Goal: Information Seeking & Learning: Learn about a topic

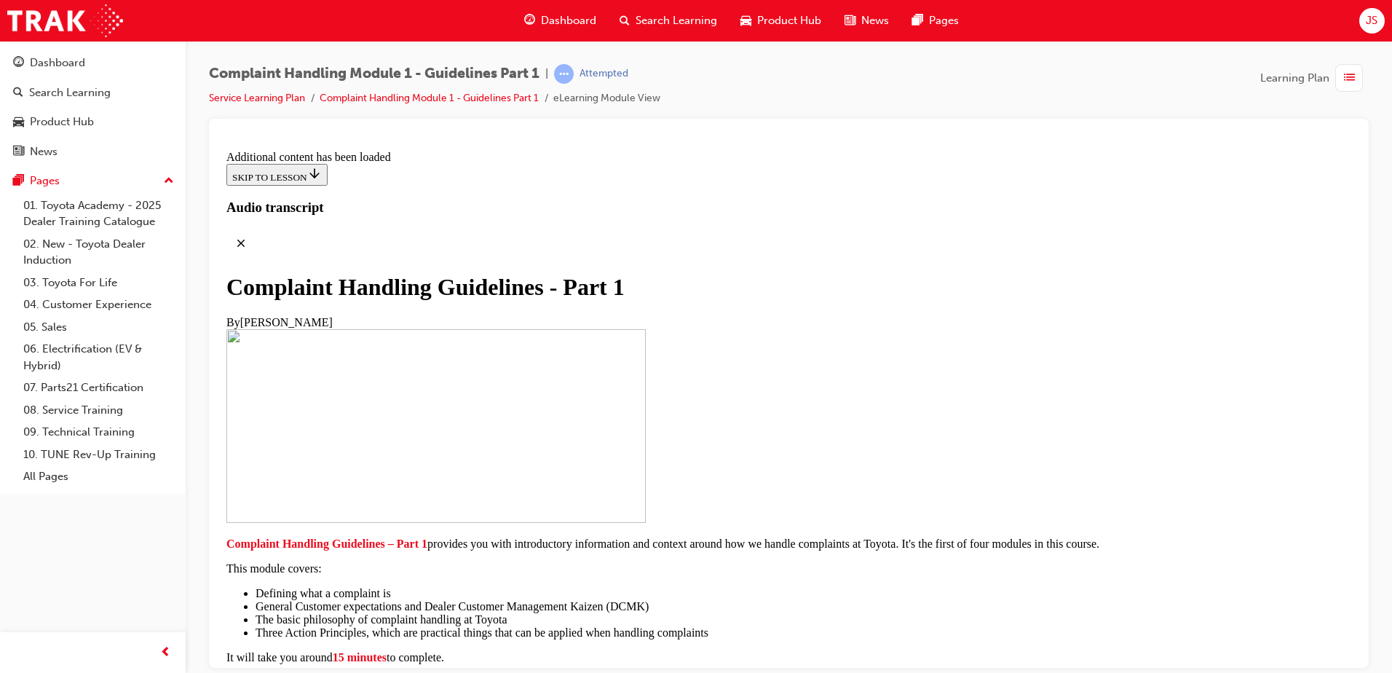
scroll to position [3224, 0]
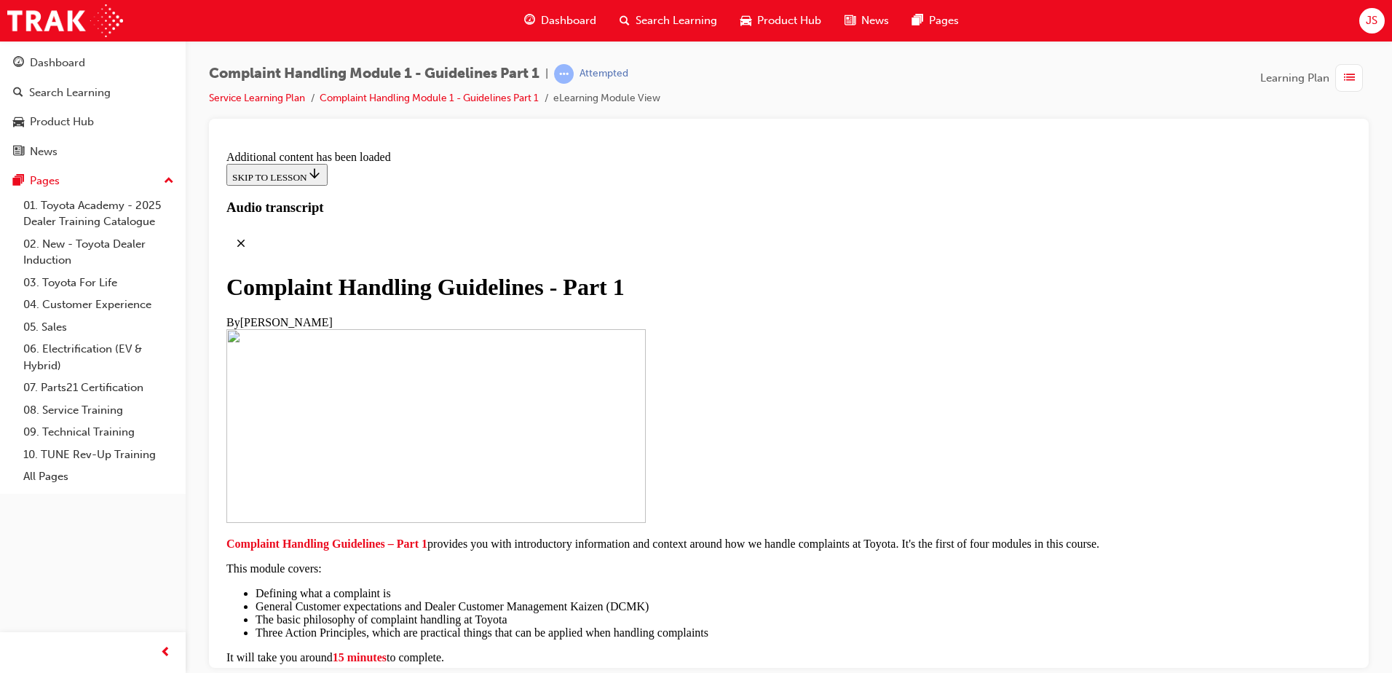
scroll to position [3396, 0]
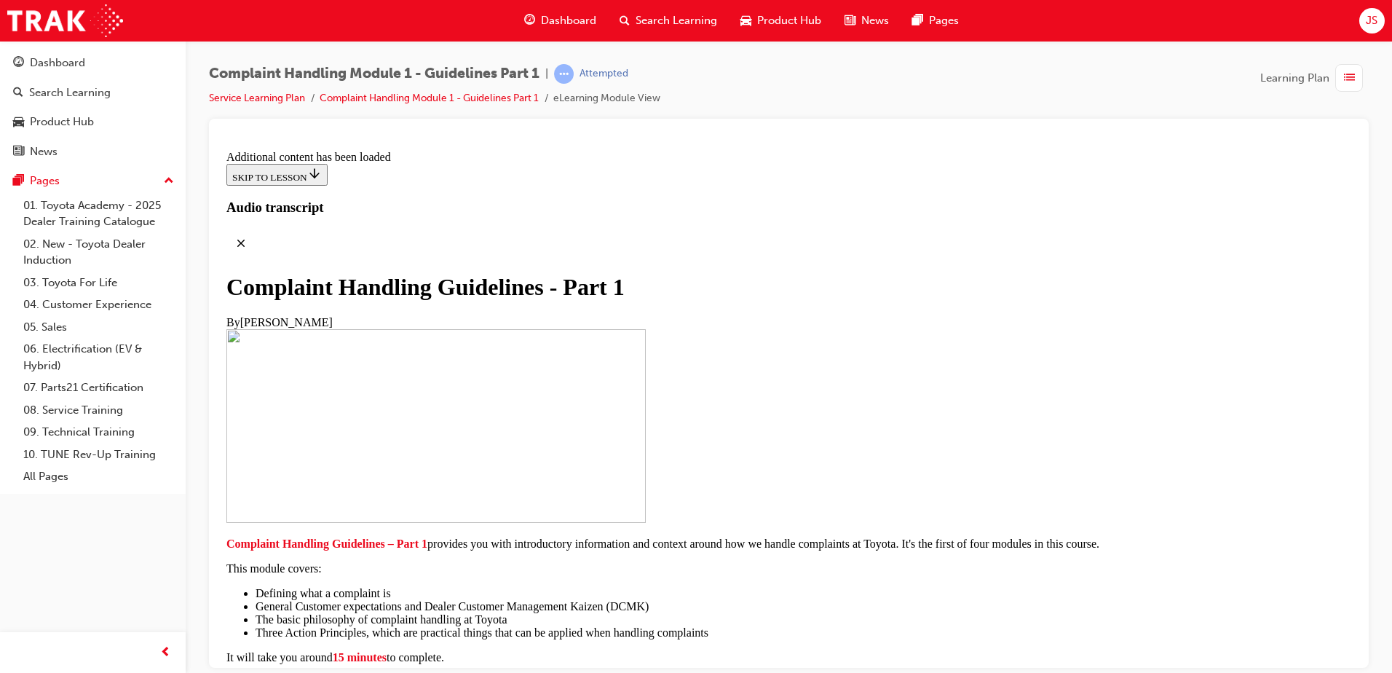
drag, startPoint x: 841, startPoint y: 262, endPoint x: 544, endPoint y: 251, distance: 297.3
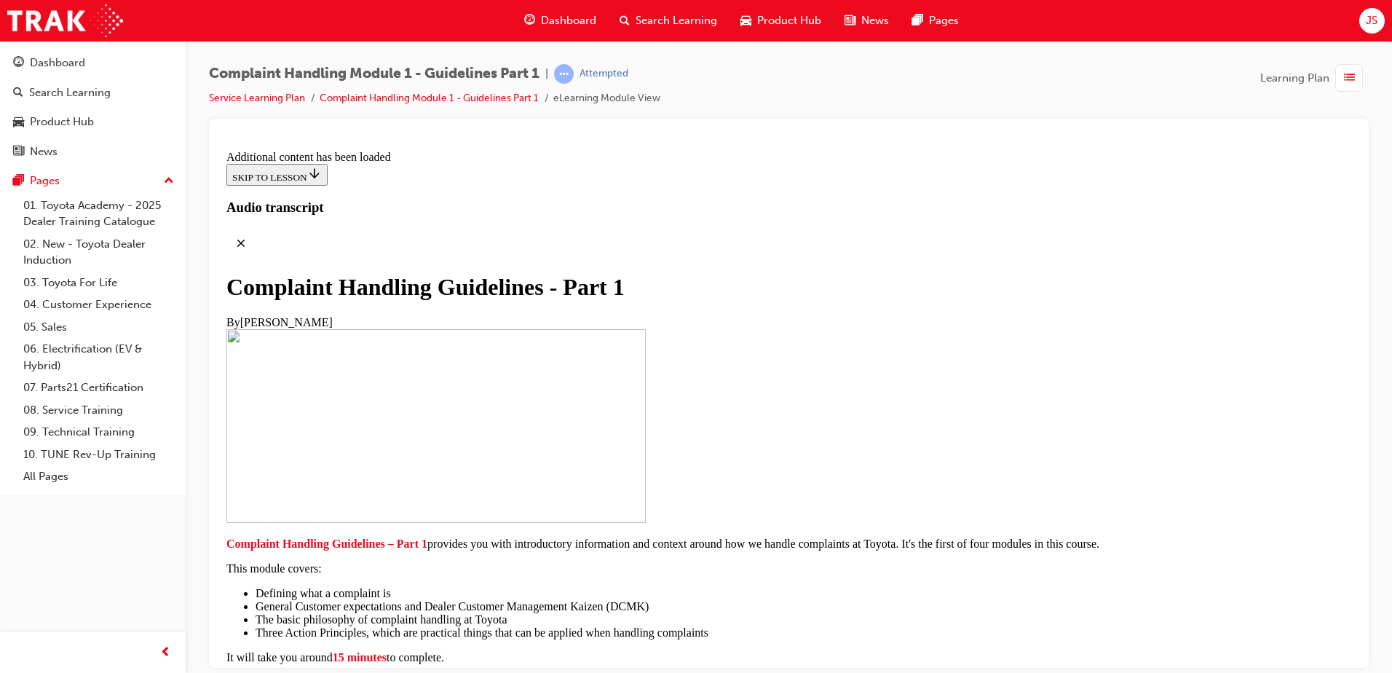
drag, startPoint x: 577, startPoint y: 221, endPoint x: 837, endPoint y: 225, distance: 260.7
drag, startPoint x: 837, startPoint y: 225, endPoint x: 978, endPoint y: 243, distance: 141.7
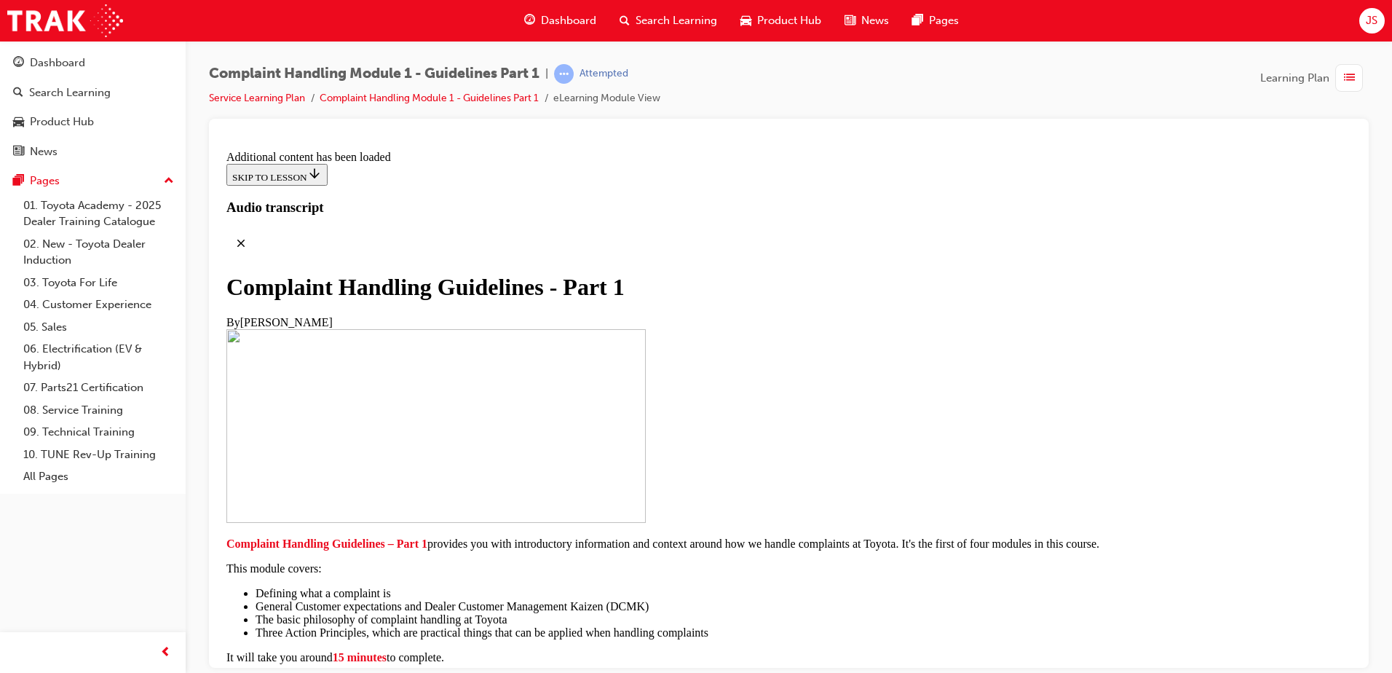
drag, startPoint x: 525, startPoint y: 265, endPoint x: 537, endPoint y: 242, distance: 25.4
drag, startPoint x: 537, startPoint y: 242, endPoint x: 526, endPoint y: 256, distance: 17.6
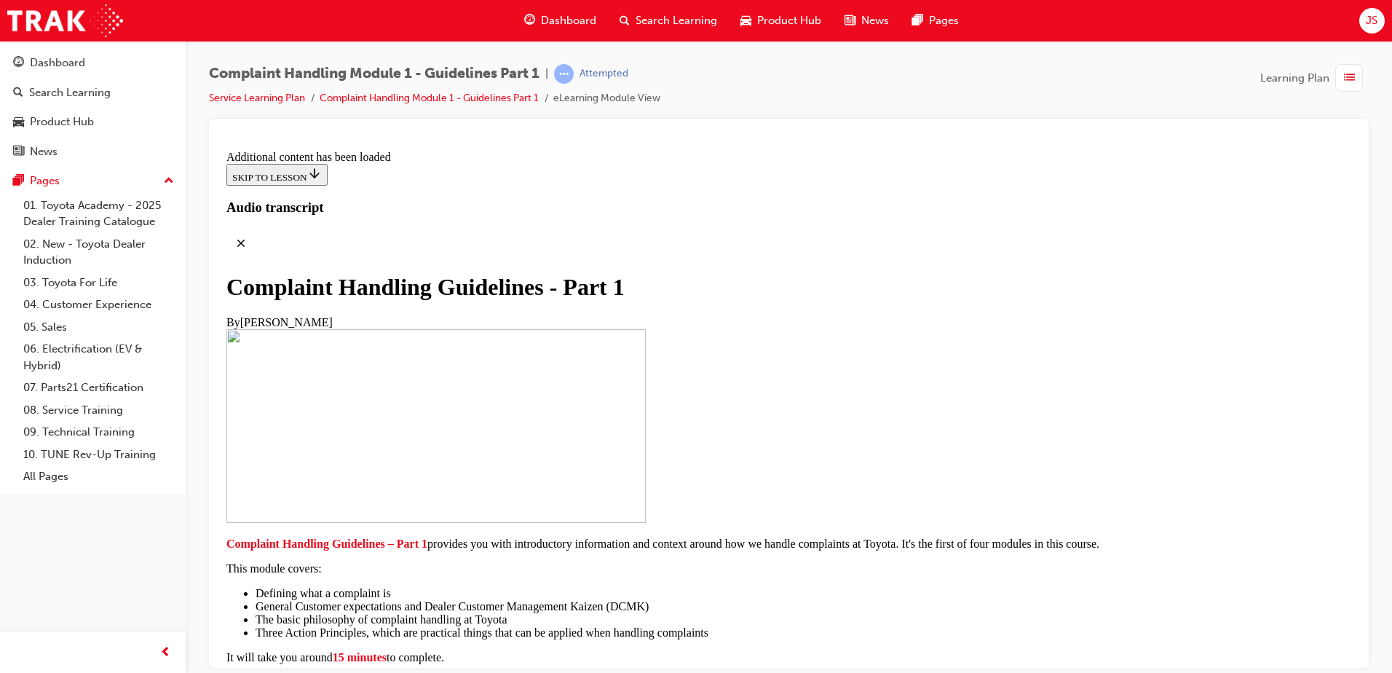
drag, startPoint x: 512, startPoint y: 248, endPoint x: 1180, endPoint y: 304, distance: 670.0
drag, startPoint x: 1180, startPoint y: 304, endPoint x: 1142, endPoint y: 327, distance: 44.5
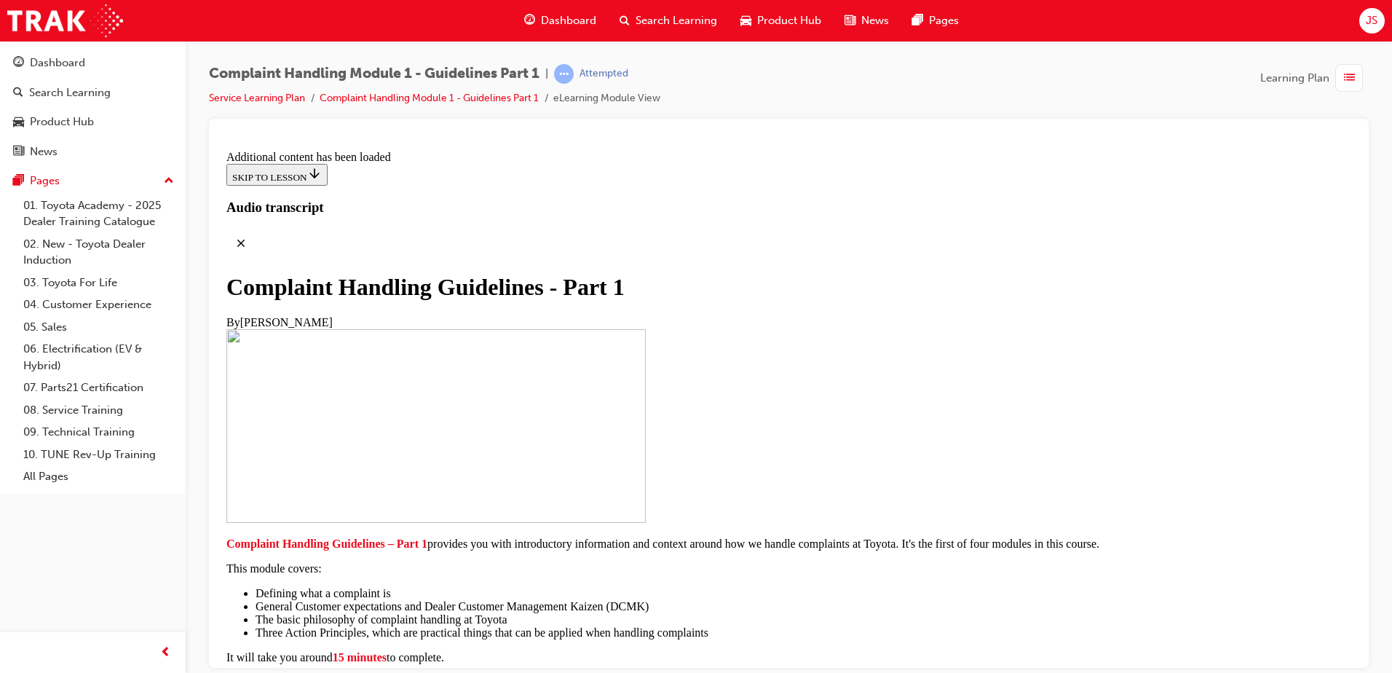
scroll to position [5010, 0]
drag, startPoint x: 529, startPoint y: 212, endPoint x: 647, endPoint y: 259, distance: 127.1
drag, startPoint x: 647, startPoint y: 259, endPoint x: 628, endPoint y: 309, distance: 52.8
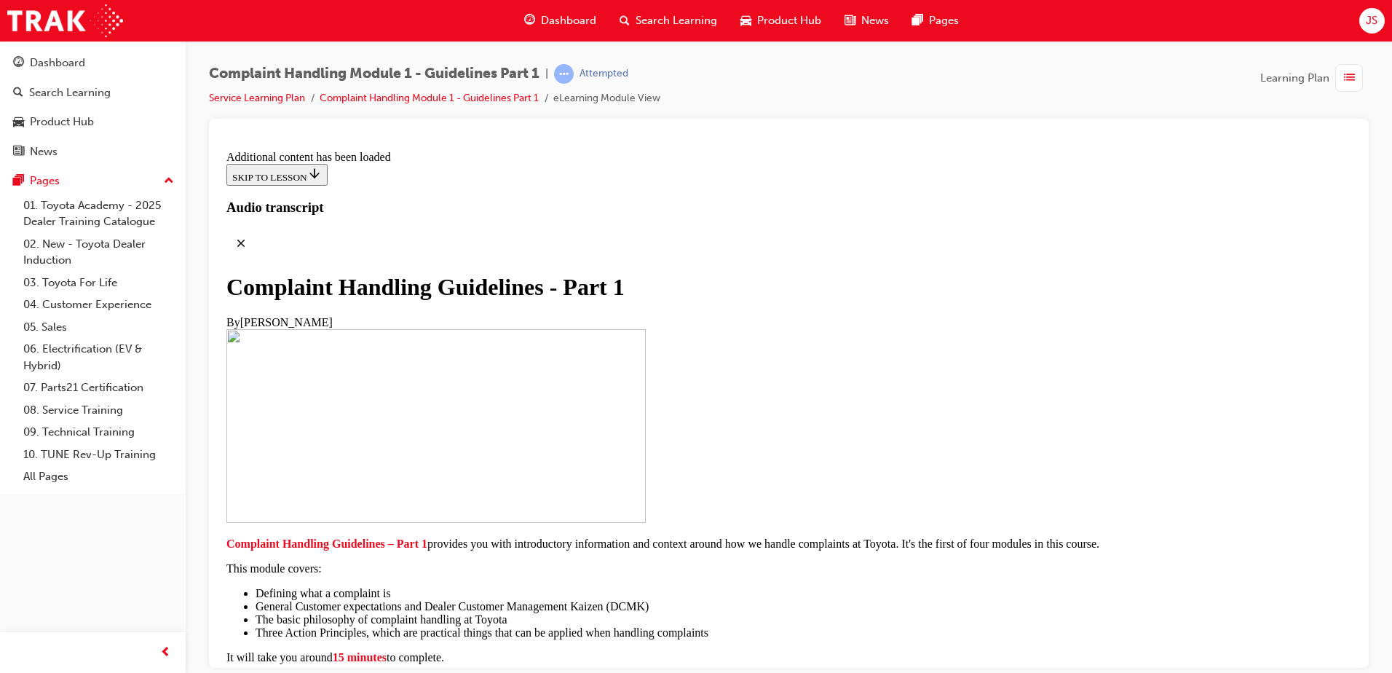
scroll to position [5447, 0]
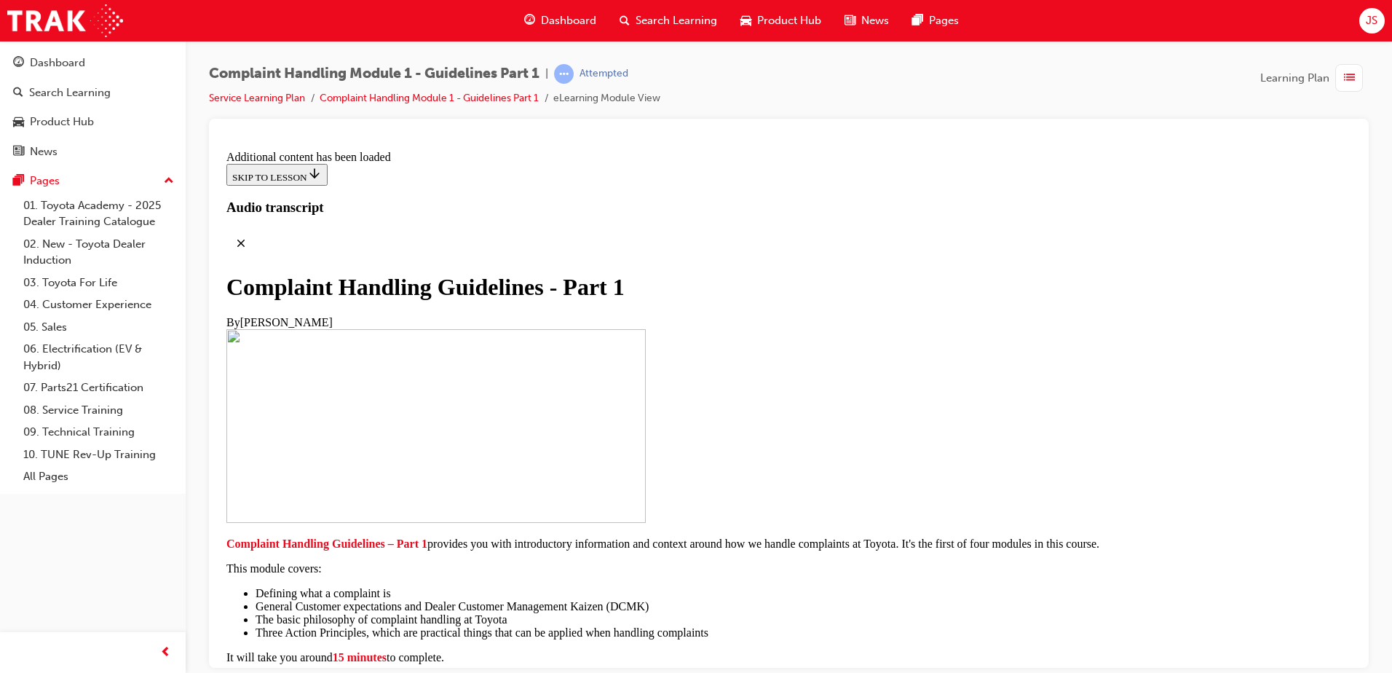
scroll to position [5738, 0]
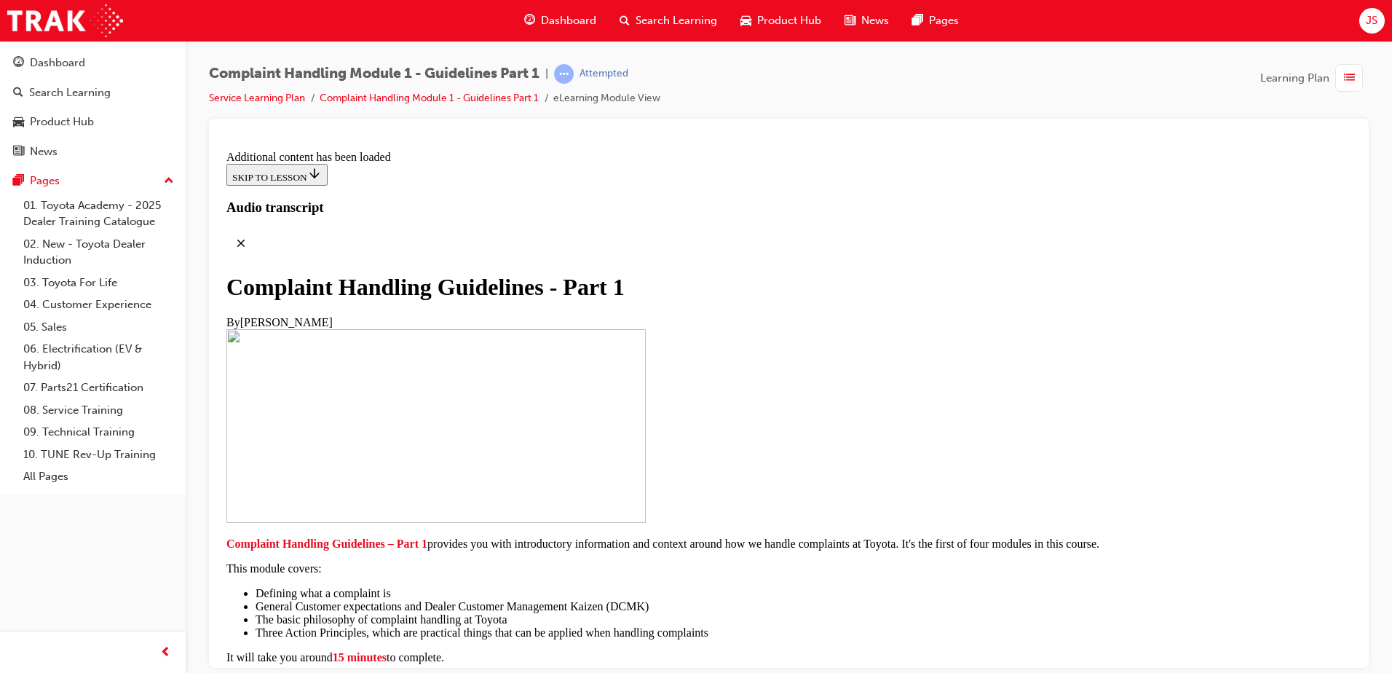
scroll to position [6733, 0]
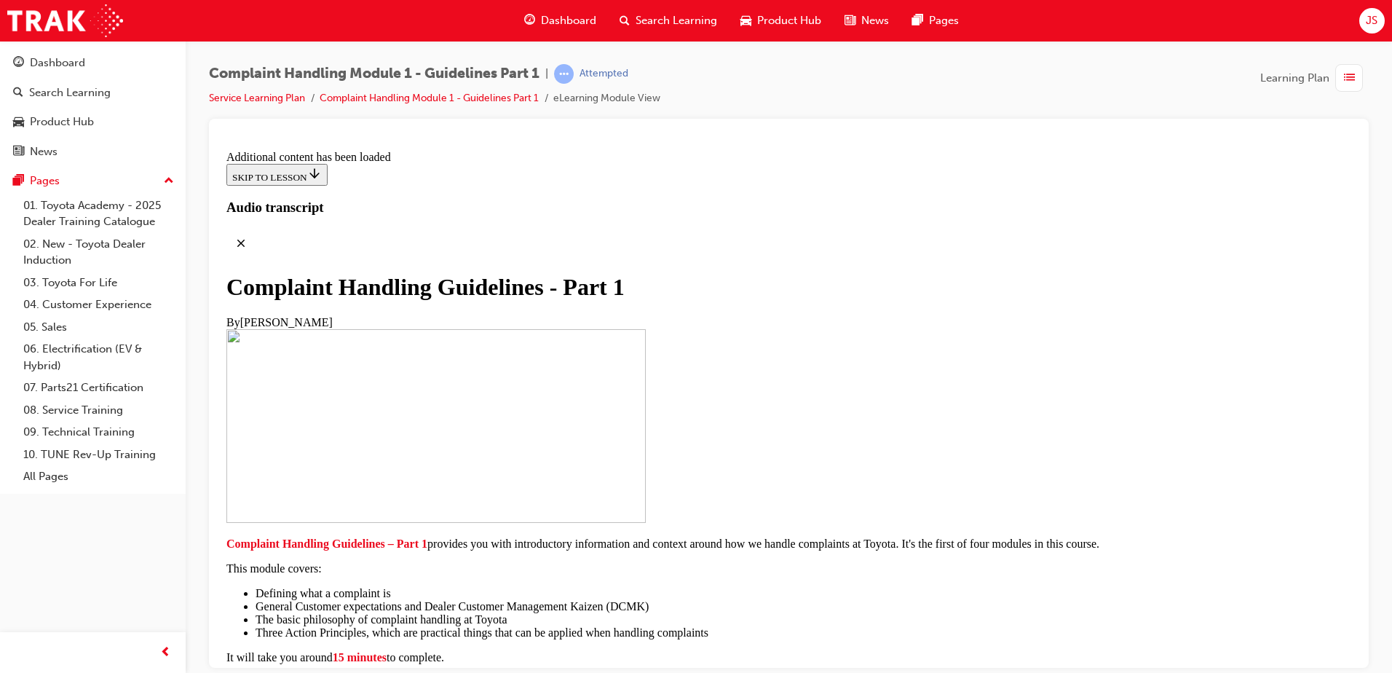
scroll to position [8238, 0]
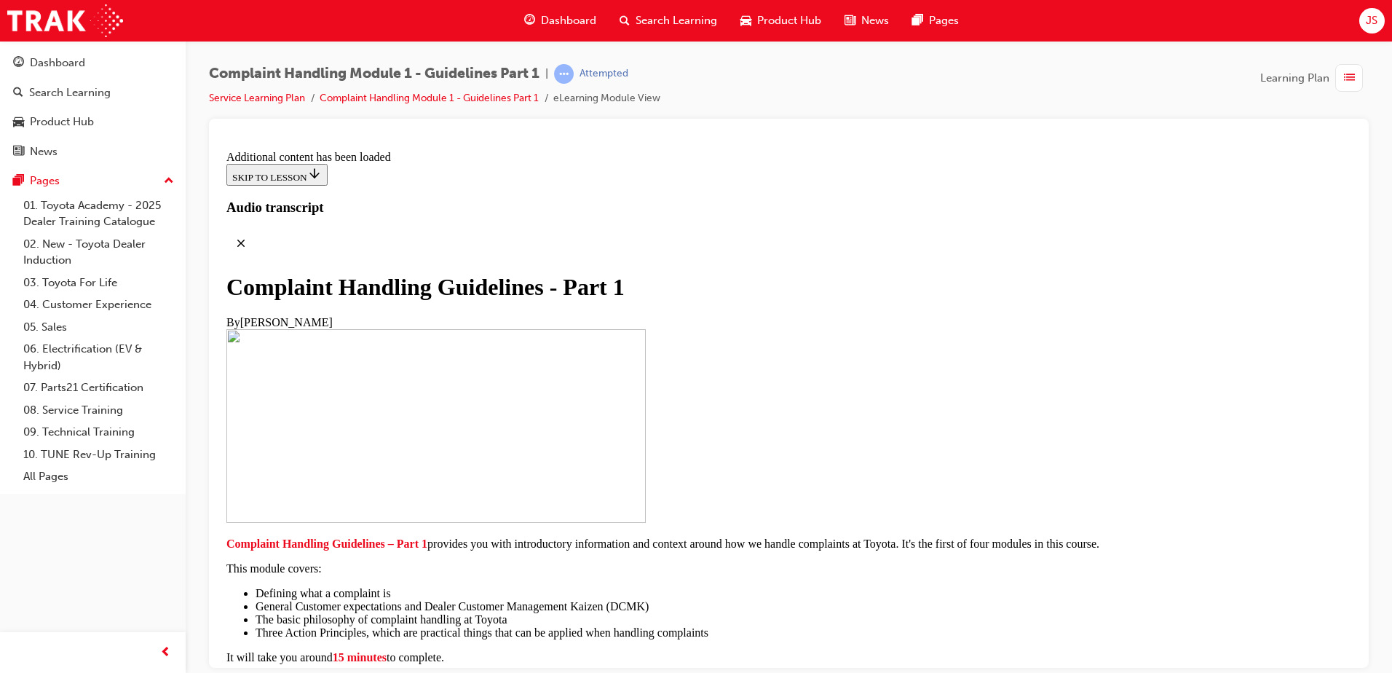
radio input "true"
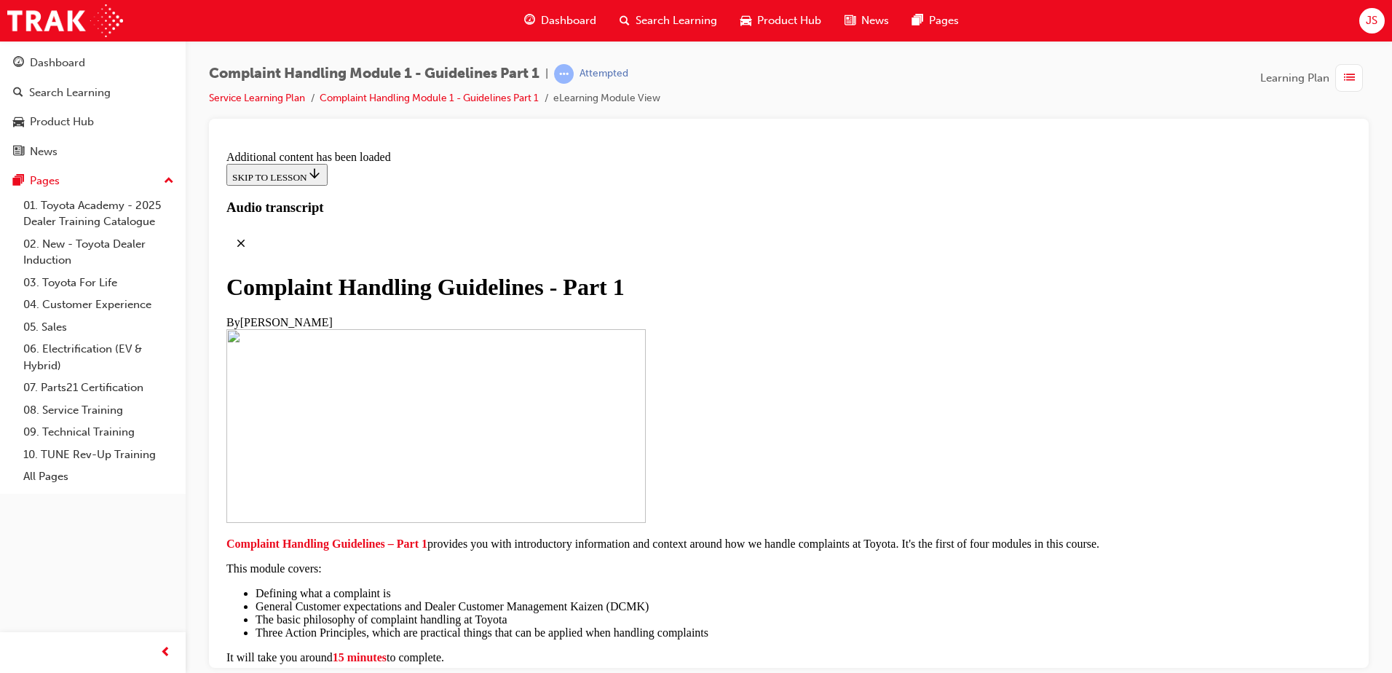
radio input "true"
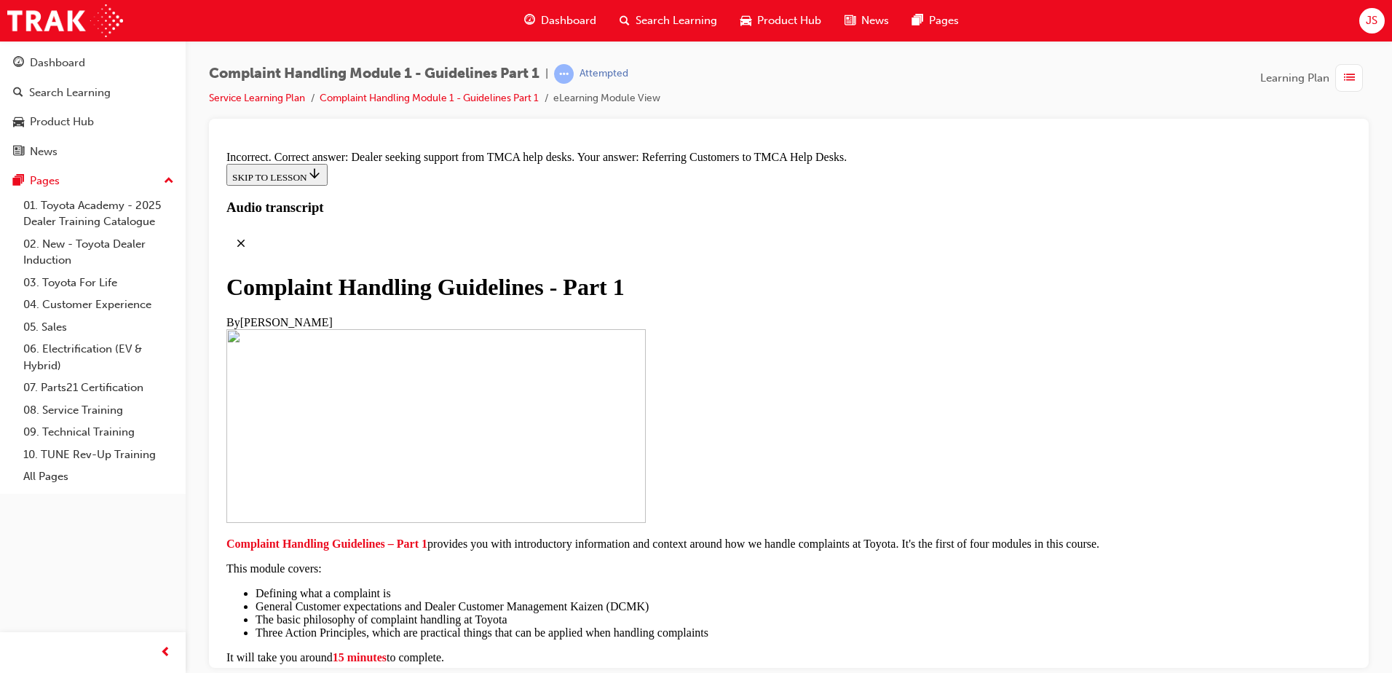
scroll to position [9983, 0]
radio input "true"
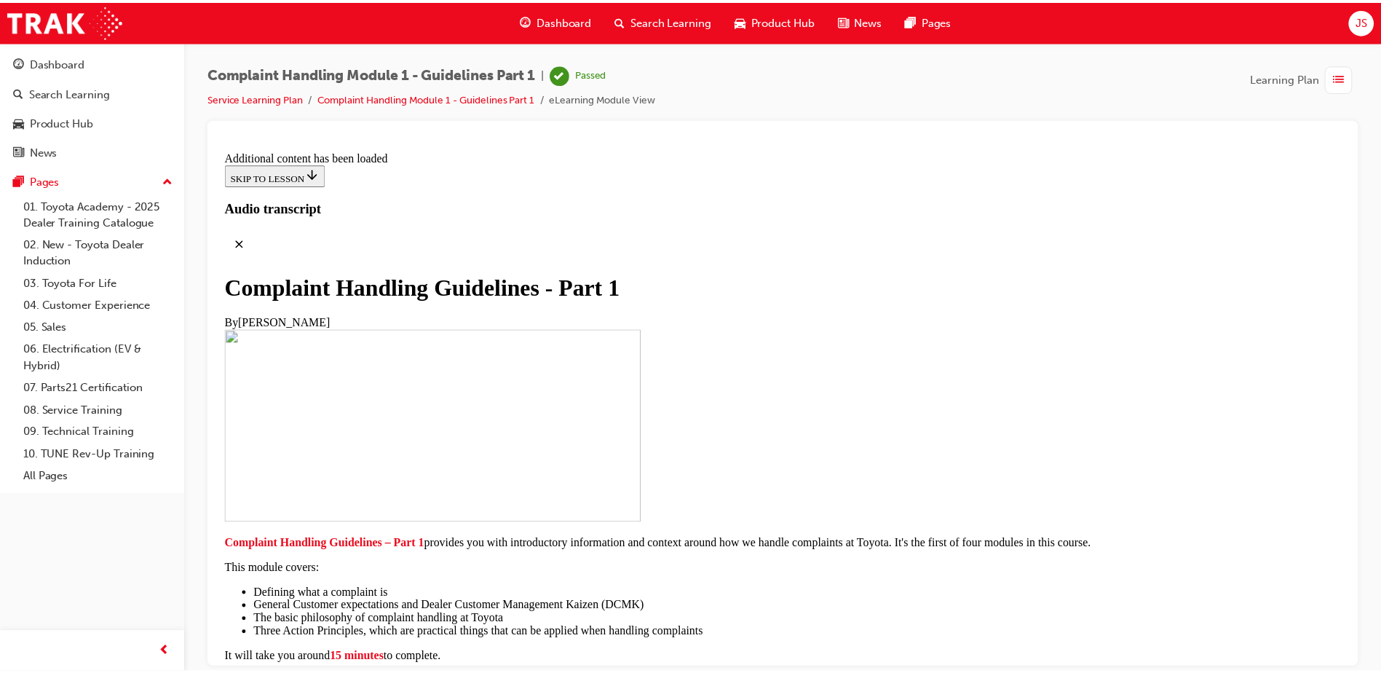
scroll to position [10730, 0]
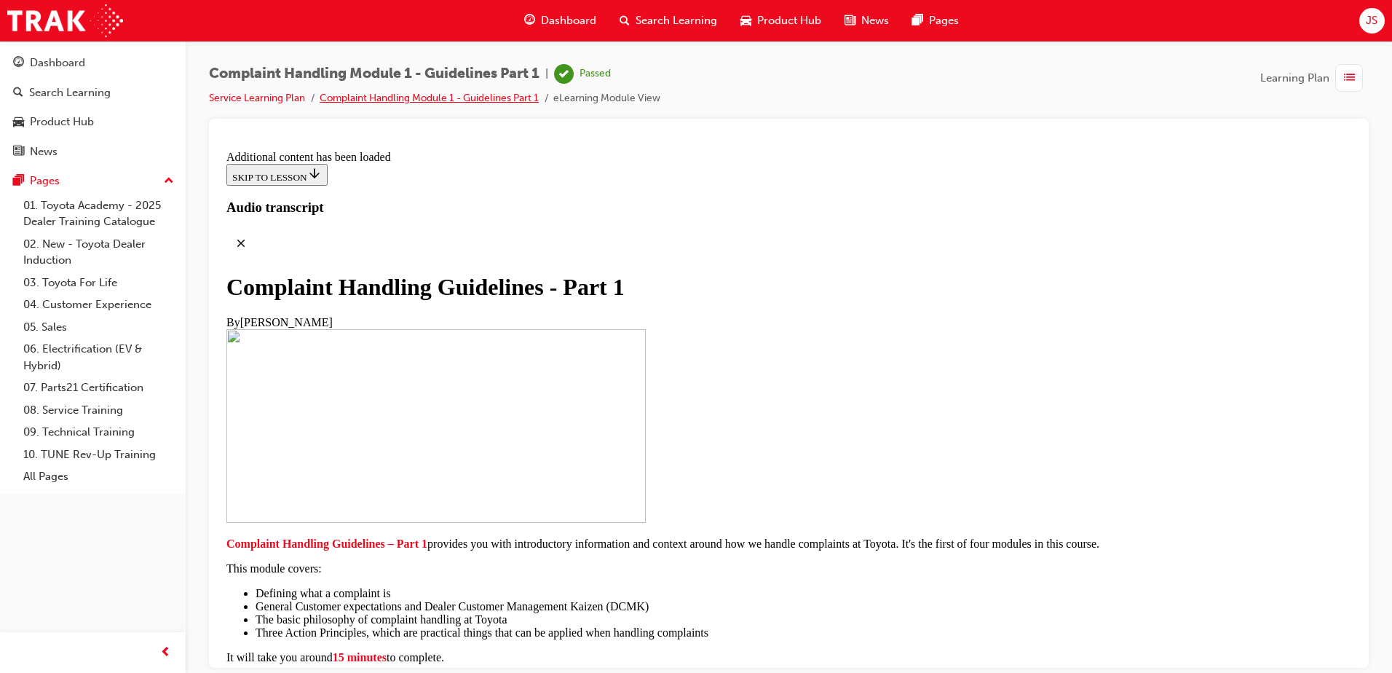
click at [492, 96] on link "Complaint Handling Module 1 - Guidelines Part 1" at bounding box center [429, 98] width 219 height 12
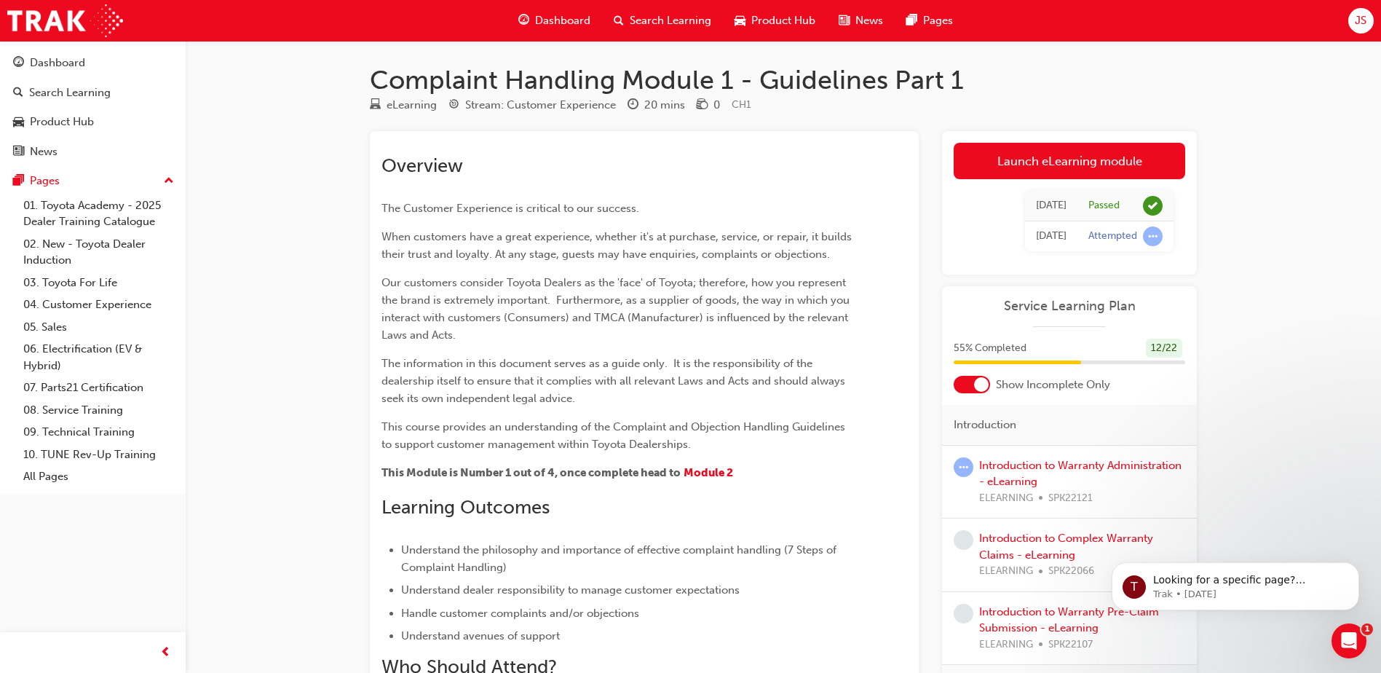
scroll to position [272, 0]
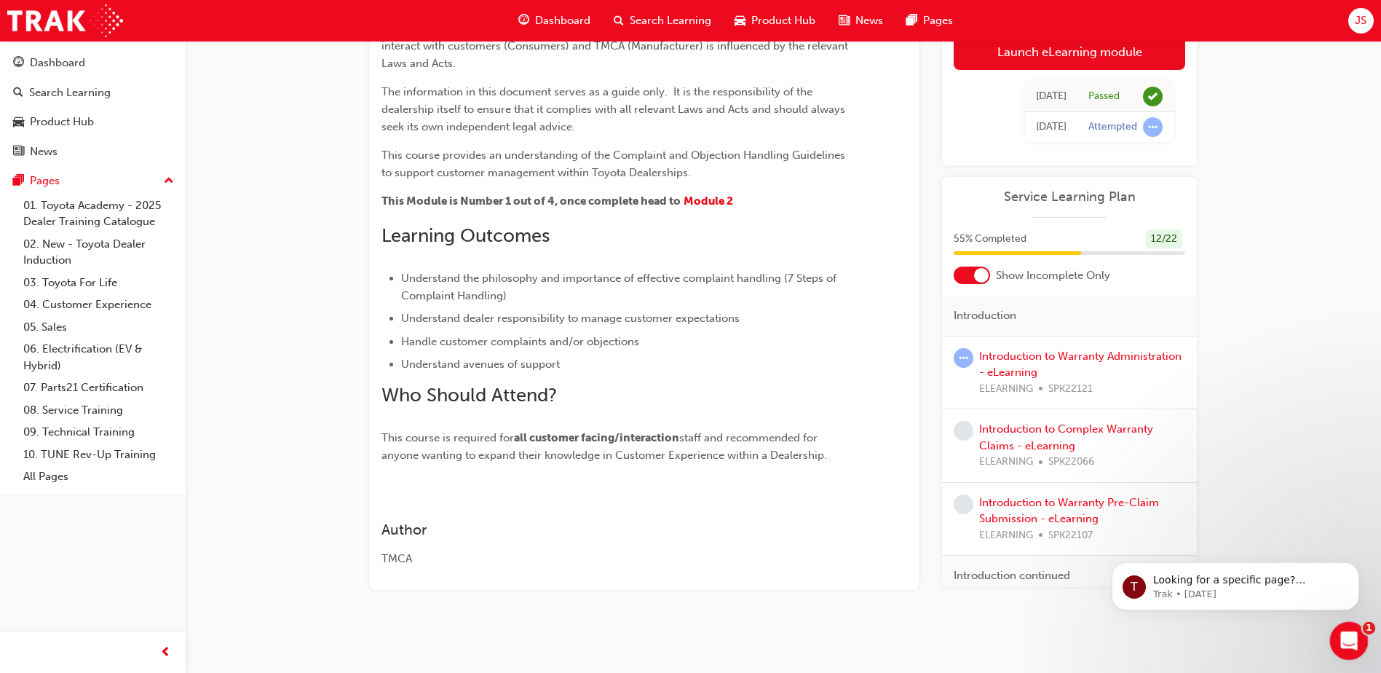
click at [1344, 634] on icon "Open Intercom Messenger" at bounding box center [1347, 639] width 24 height 24
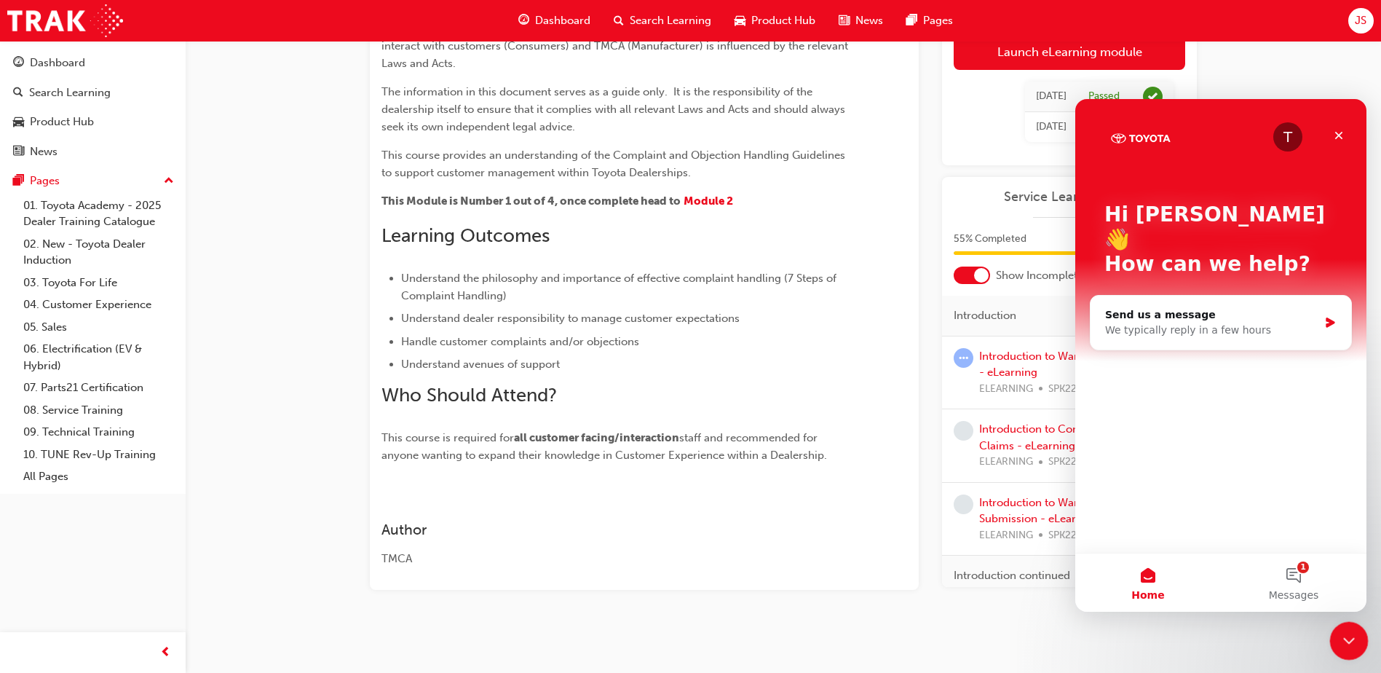
scroll to position [0, 0]
click at [1305, 590] on span "Messages" at bounding box center [1294, 595] width 50 height 10
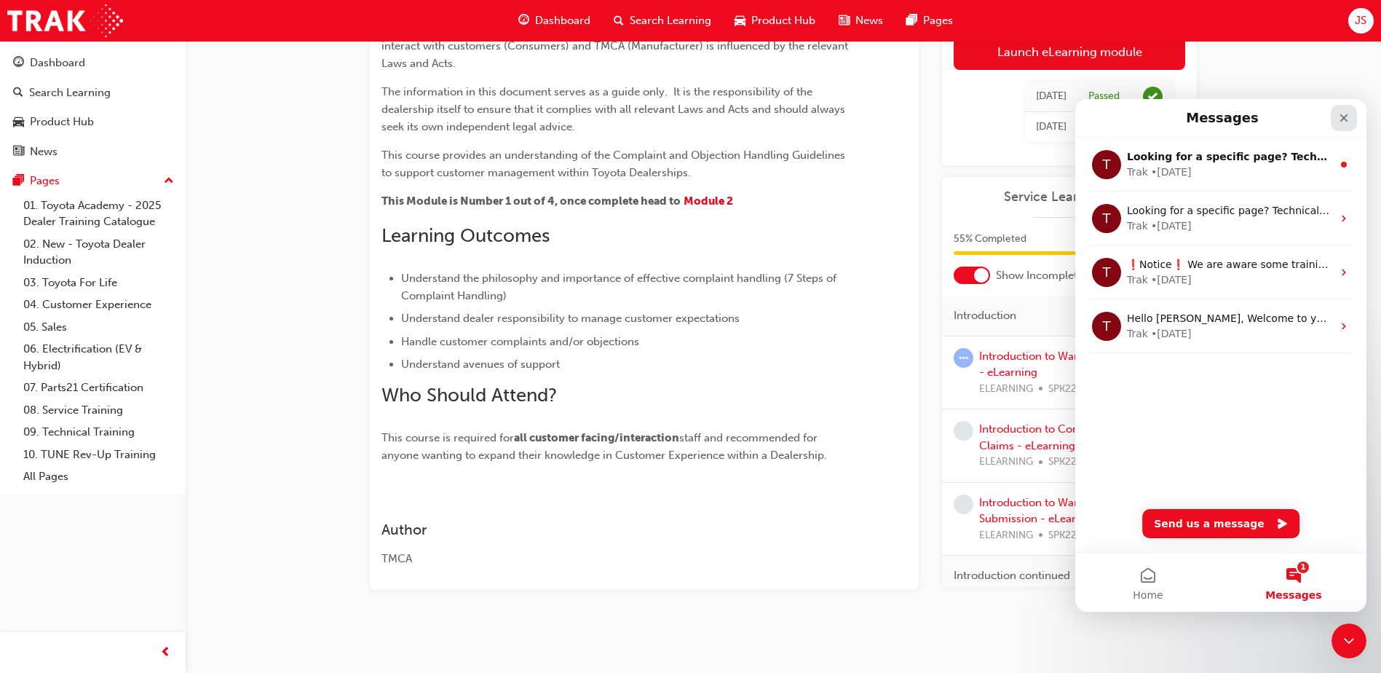
click at [1349, 120] on icon "Close" at bounding box center [1344, 118] width 12 height 12
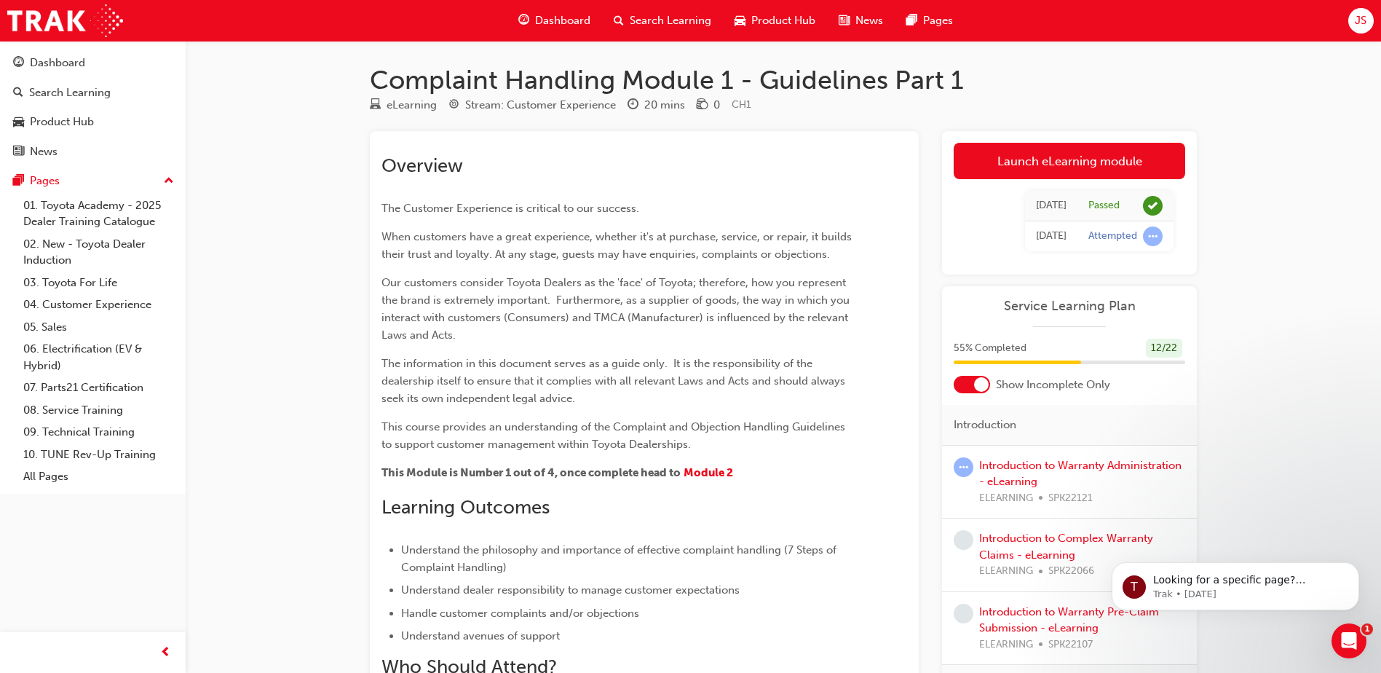
click at [658, 18] on span "Search Learning" at bounding box center [671, 20] width 82 height 17
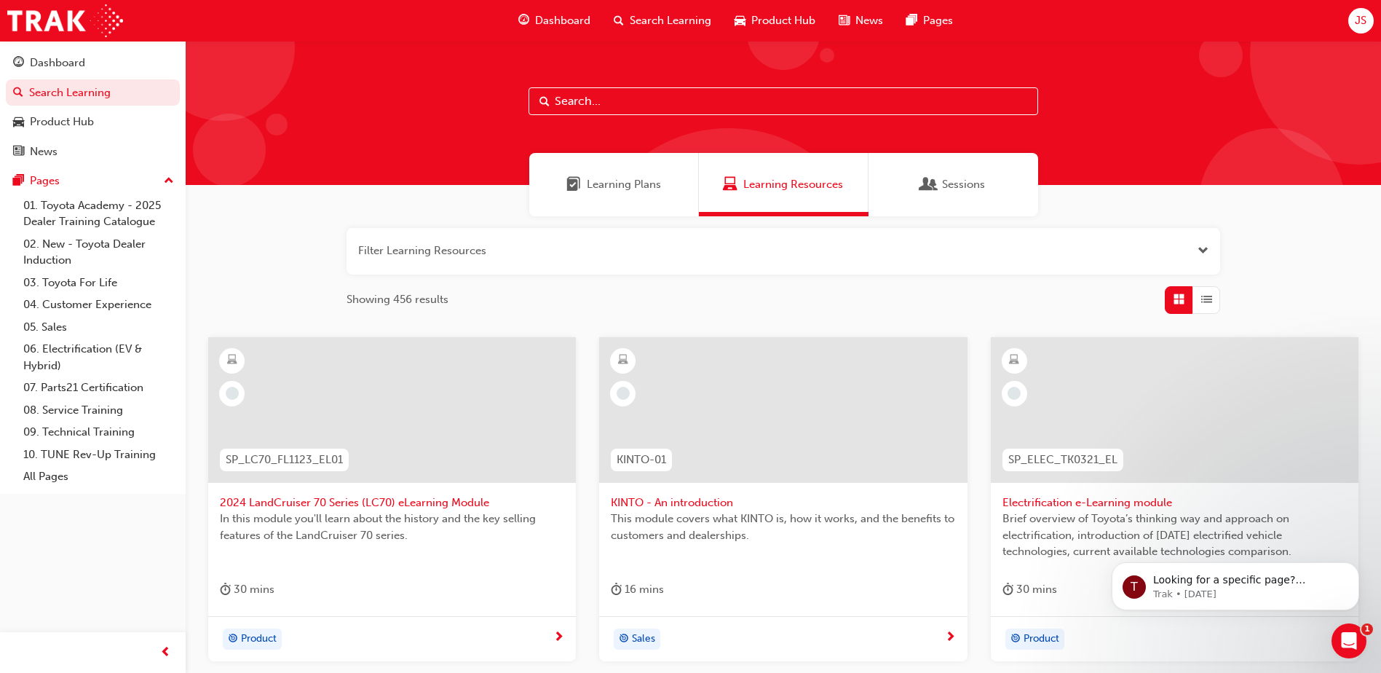
click at [639, 176] on span "Learning Plans" at bounding box center [624, 184] width 74 height 17
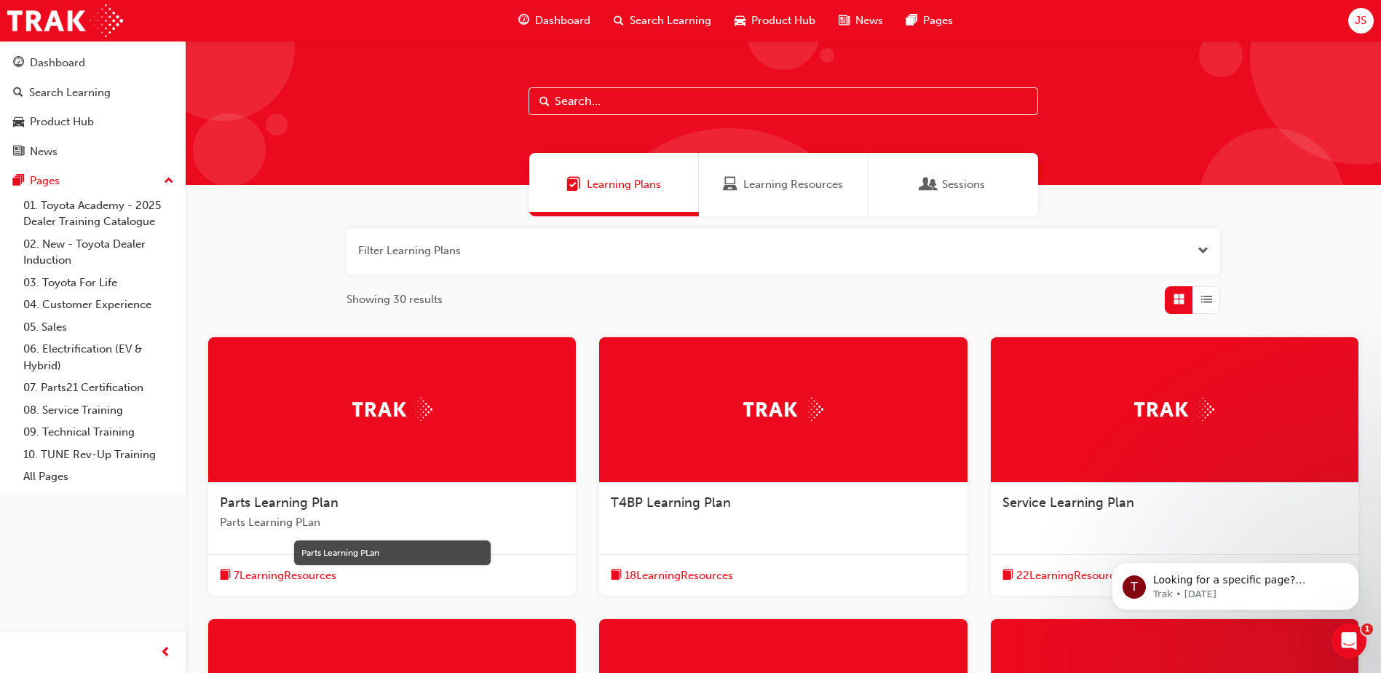
scroll to position [400, 0]
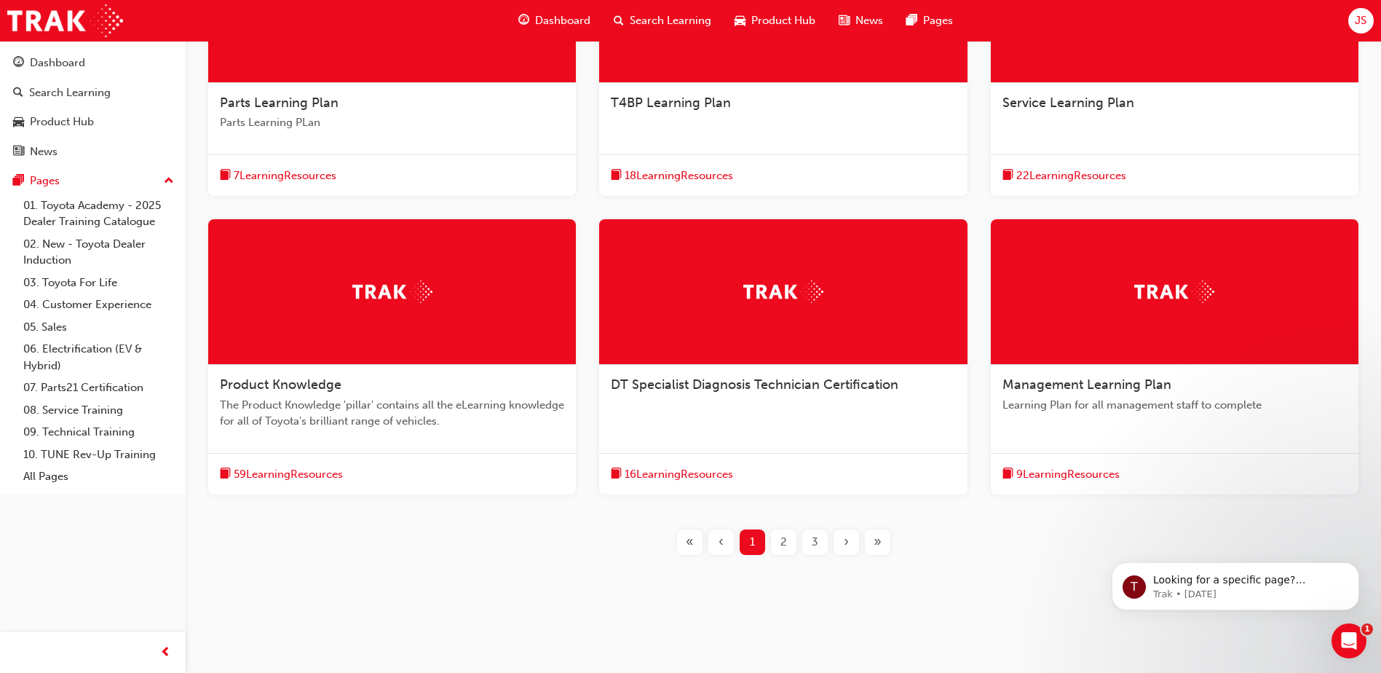
click at [308, 347] on div at bounding box center [392, 292] width 368 height 146
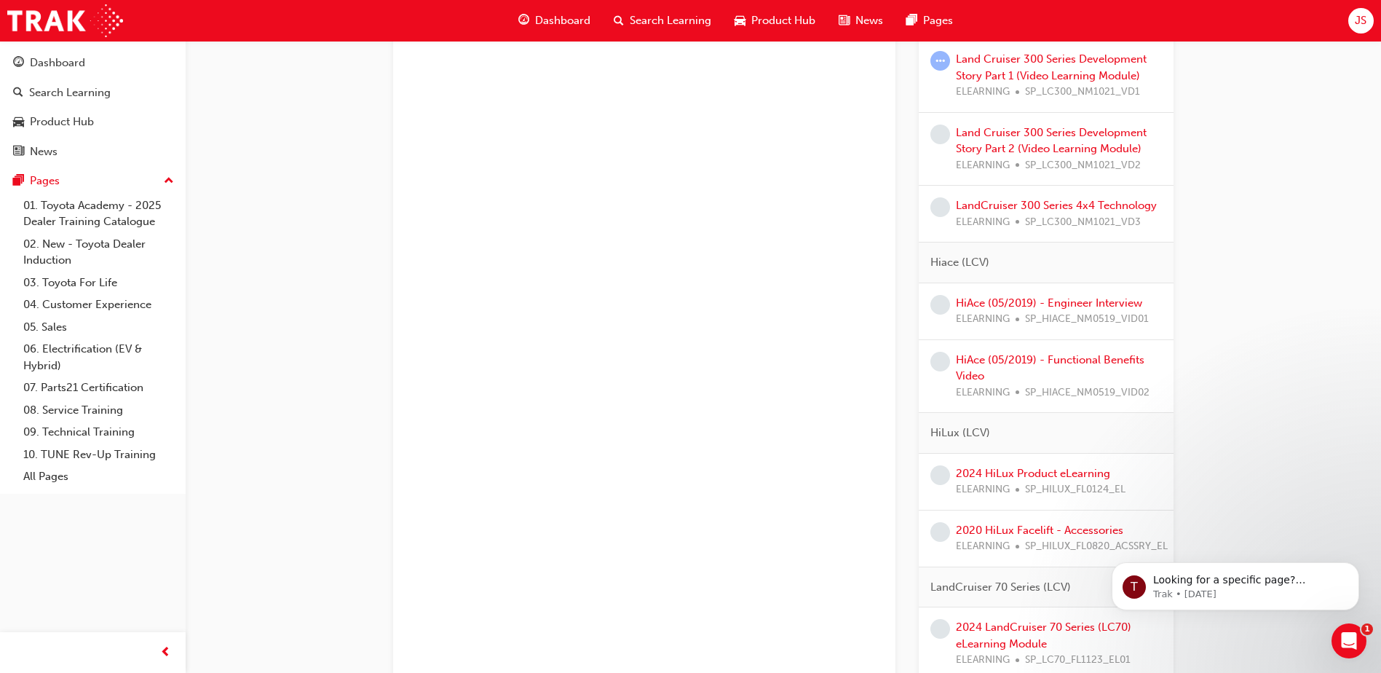
scroll to position [2694, 0]
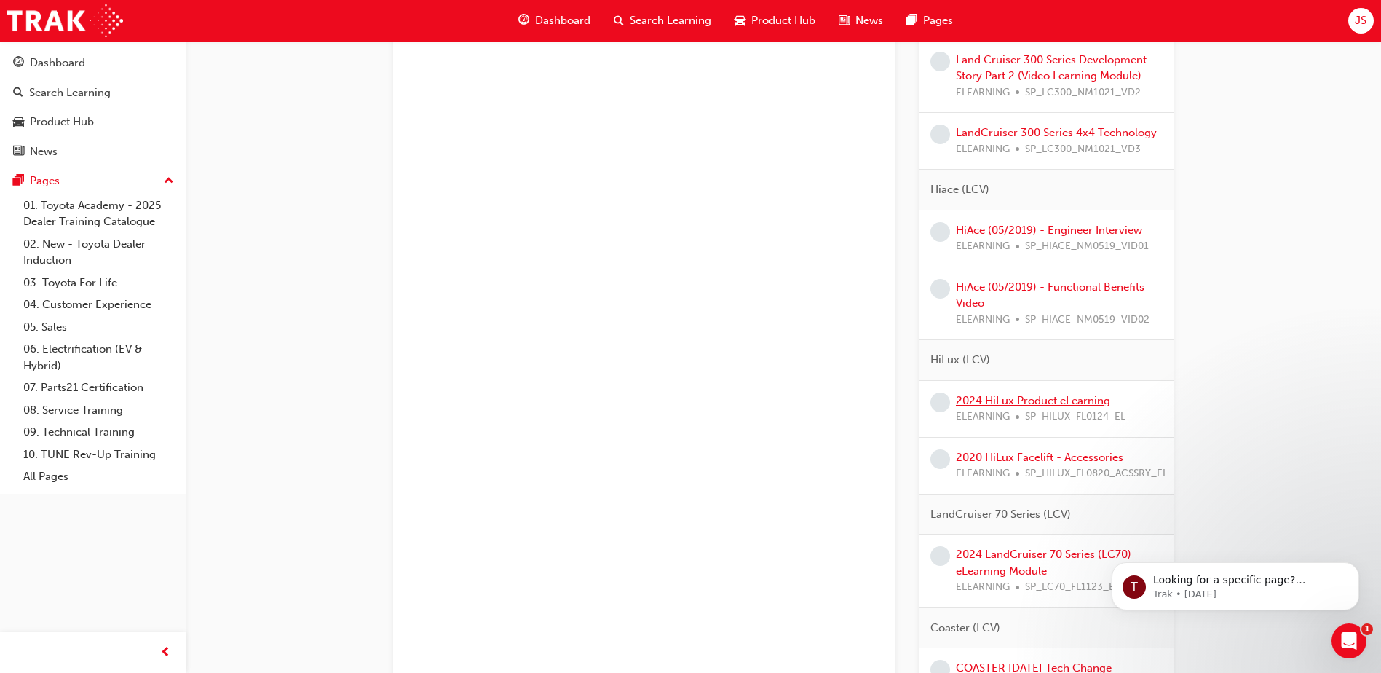
click at [1082, 401] on link "2024 HiLux Product eLearning" at bounding box center [1033, 400] width 154 height 13
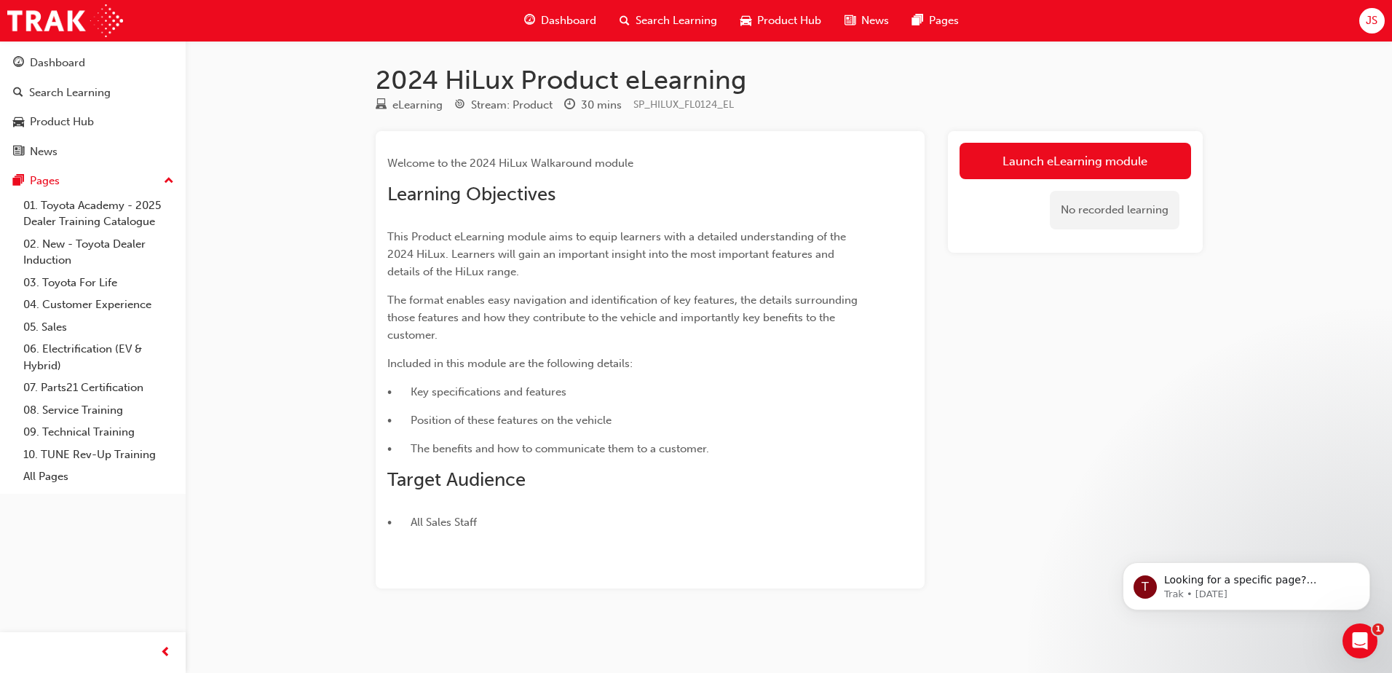
click at [687, 17] on span "Search Learning" at bounding box center [677, 20] width 82 height 17
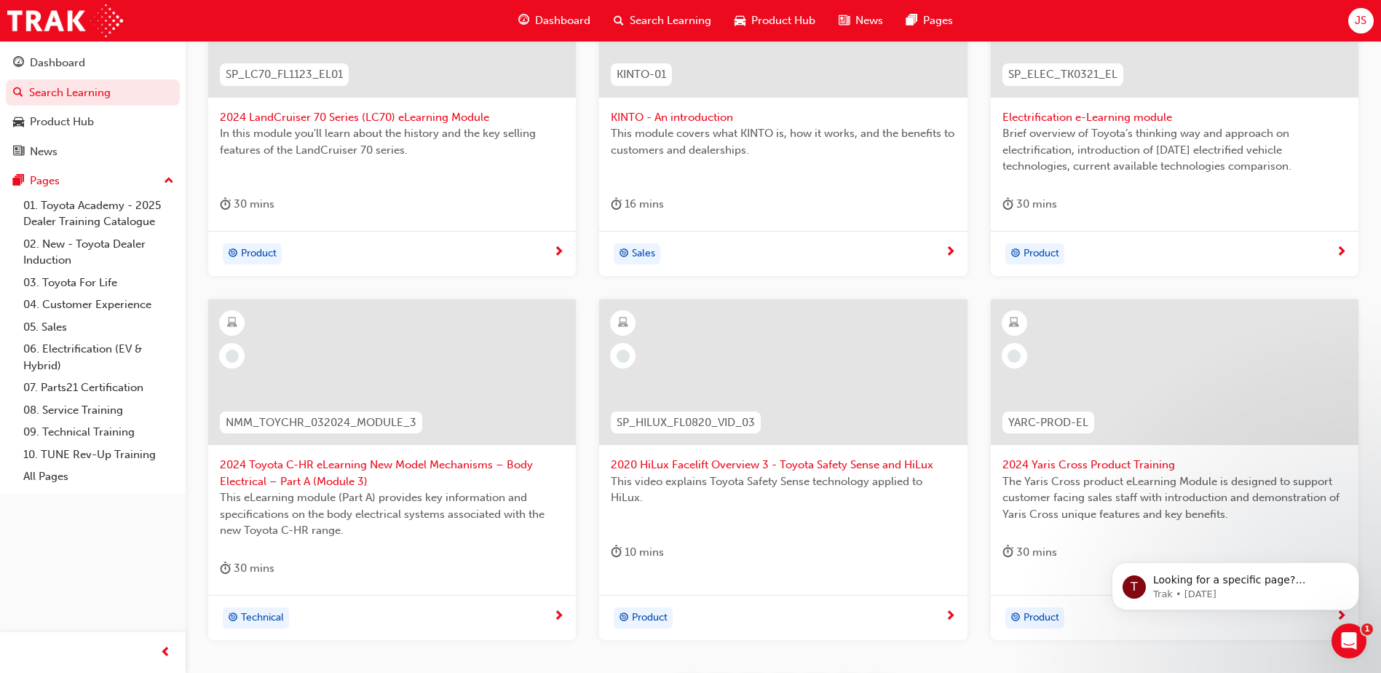
scroll to position [240, 0]
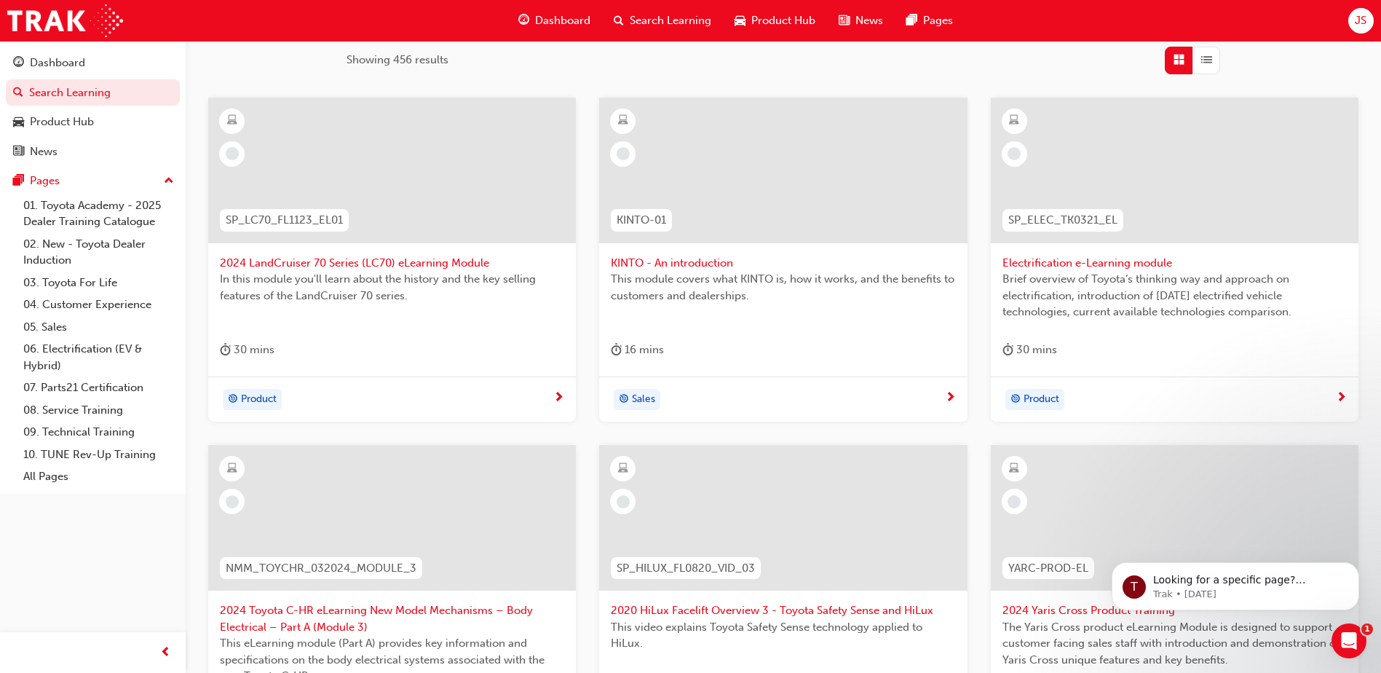
click at [574, 15] on span "Dashboard" at bounding box center [562, 20] width 55 height 17
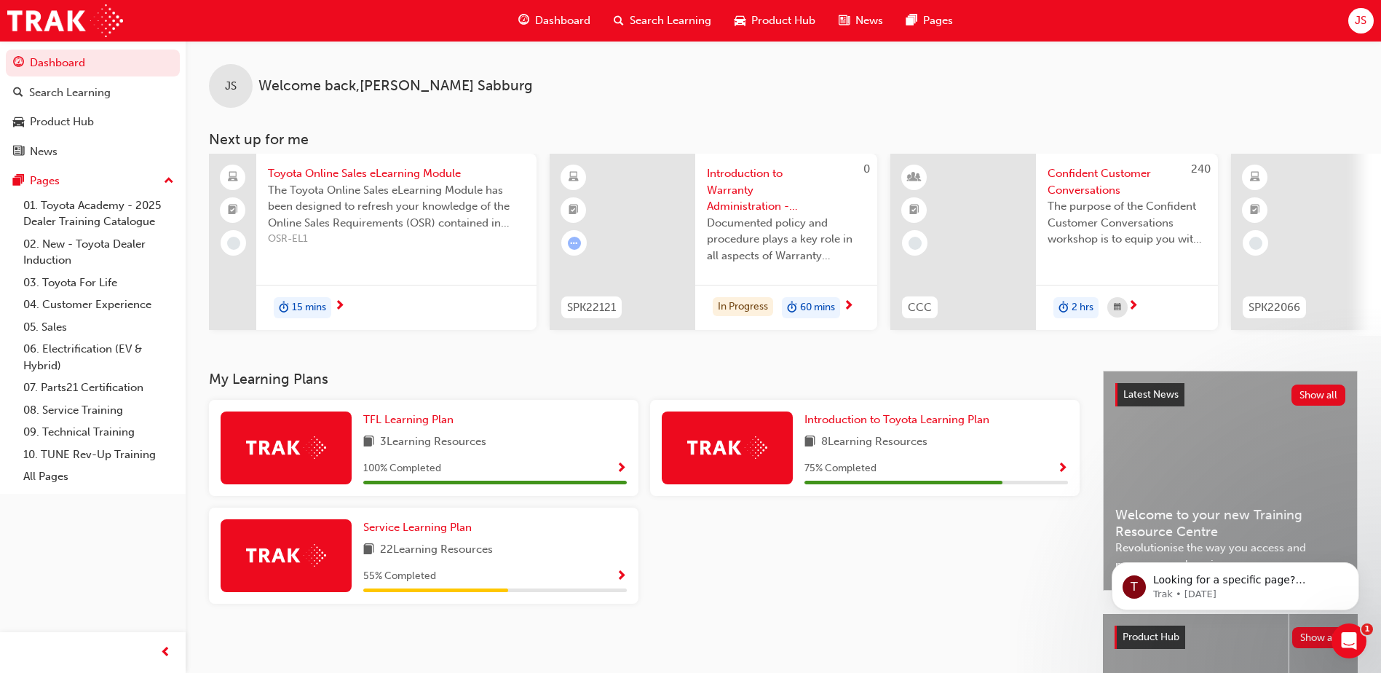
click at [746, 435] on div at bounding box center [727, 447] width 131 height 73
click at [950, 424] on span "Introduction to Toyota Learning Plan" at bounding box center [897, 419] width 185 height 13
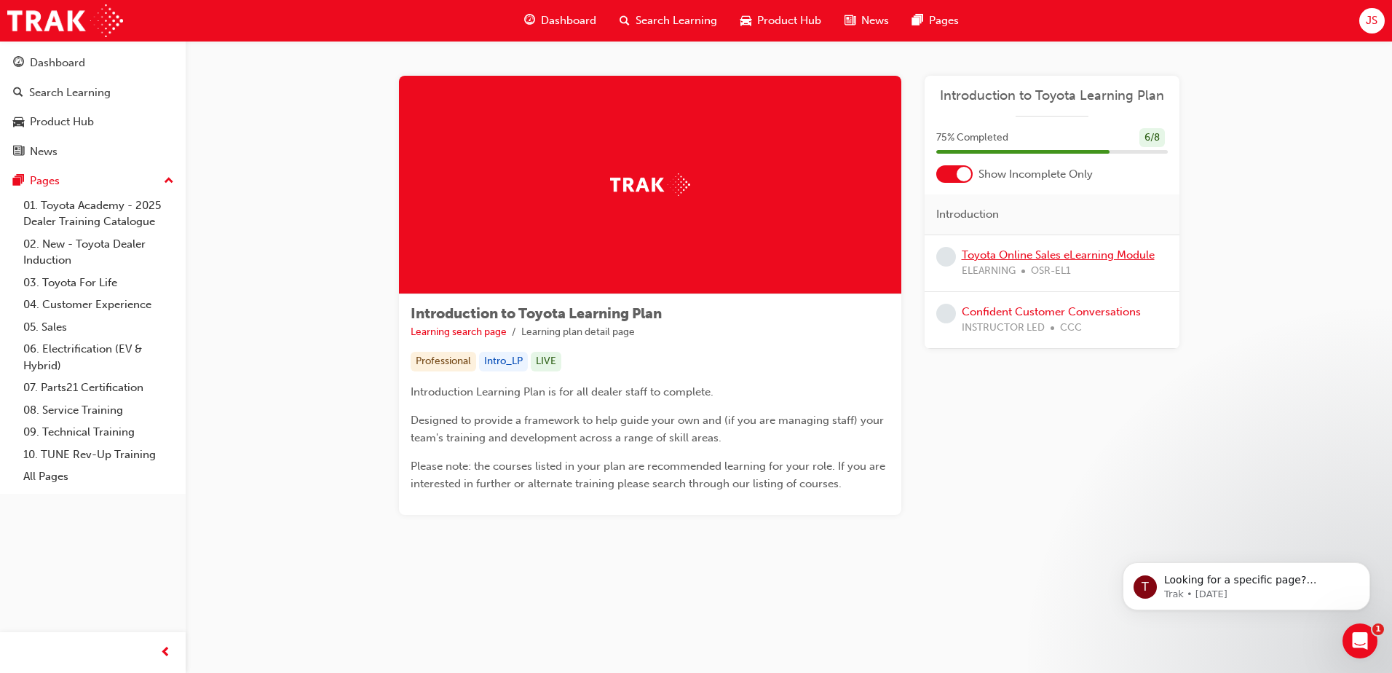
click at [1057, 255] on link "Toyota Online Sales eLearning Module" at bounding box center [1058, 254] width 193 height 13
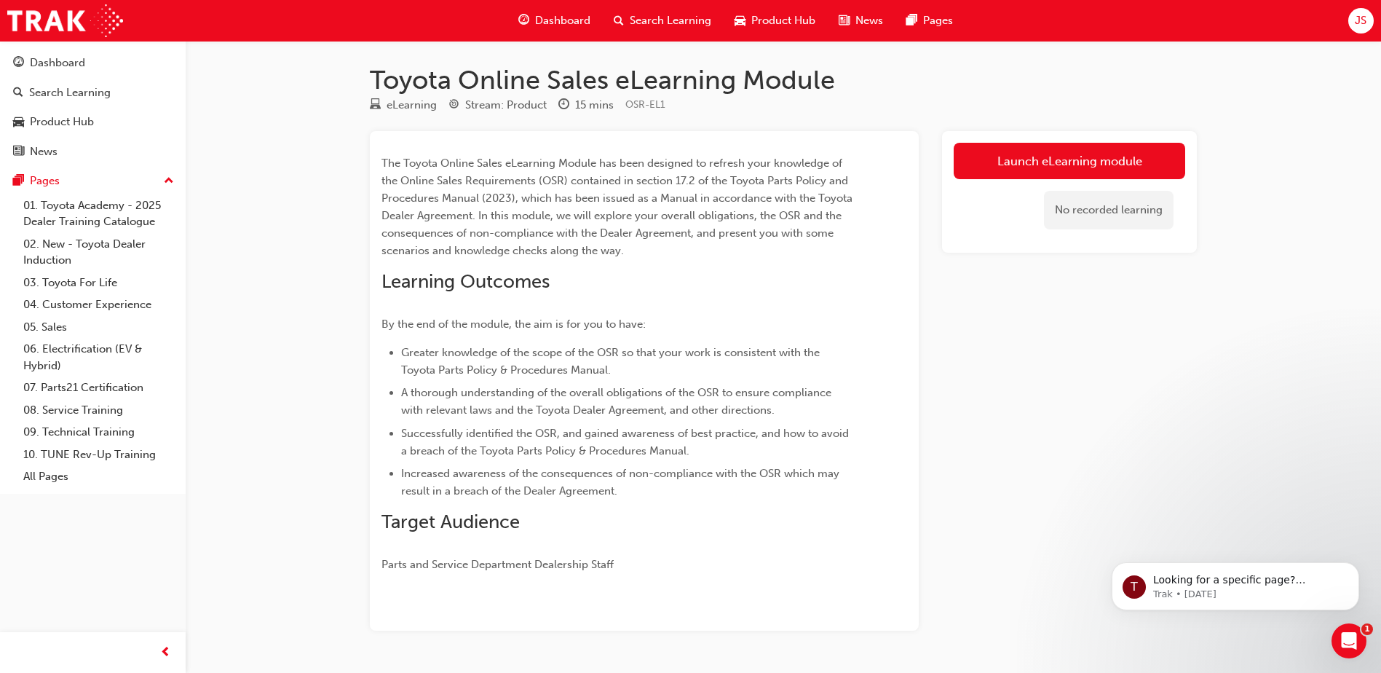
click at [497, 281] on span "Learning Outcomes" at bounding box center [466, 281] width 168 height 23
